Goal: Task Accomplishment & Management: Complete application form

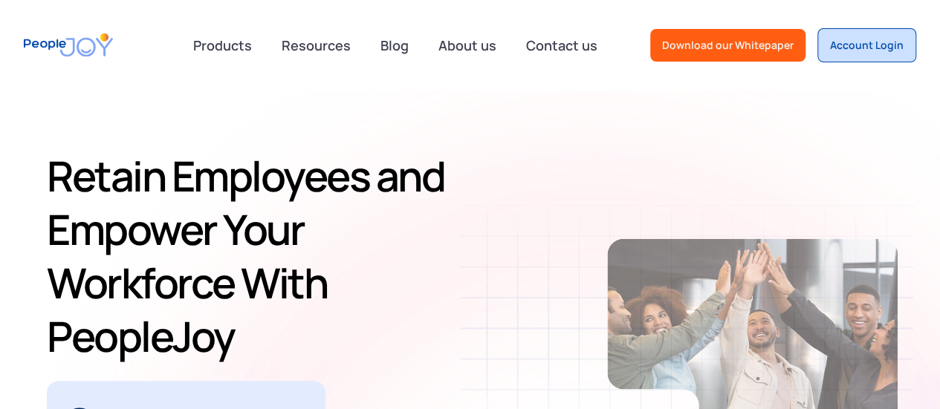
click at [872, 51] on div "Account Login" at bounding box center [867, 45] width 74 height 15
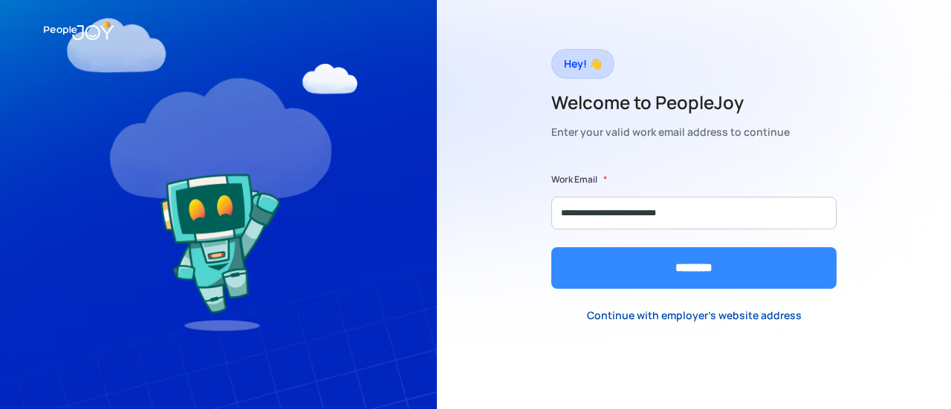
type input "**********"
click at [626, 270] on input "********" at bounding box center [693, 268] width 285 height 42
